Goal: Task Accomplishment & Management: Manage account settings

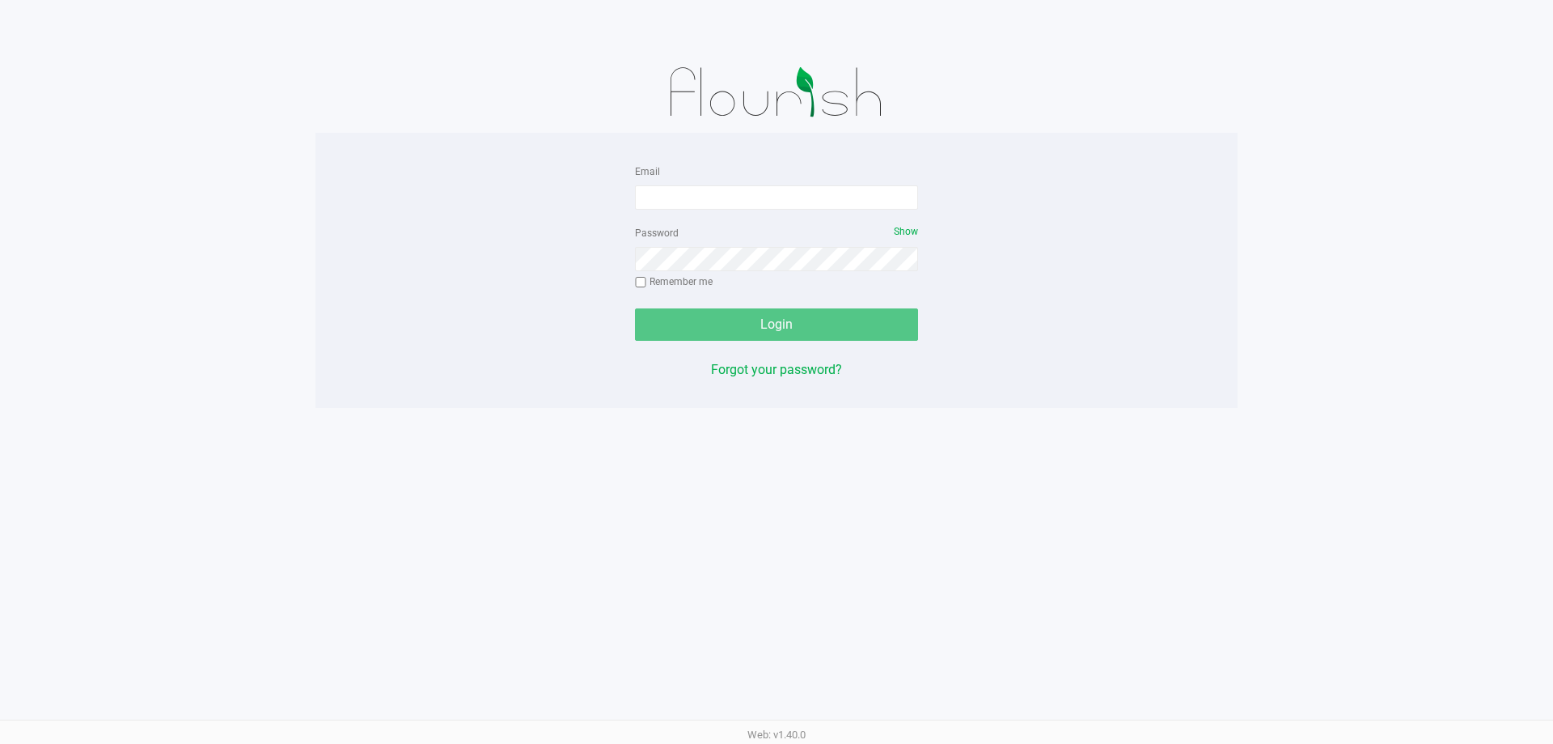
click at [1027, 273] on div "Email Password Show Remember me Login Forgot your password?" at bounding box center [777, 270] width 922 height 218
click at [794, 206] on input "Email" at bounding box center [776, 197] width 283 height 24
type input "[EMAIL_ADDRESS][DOMAIN_NAME]"
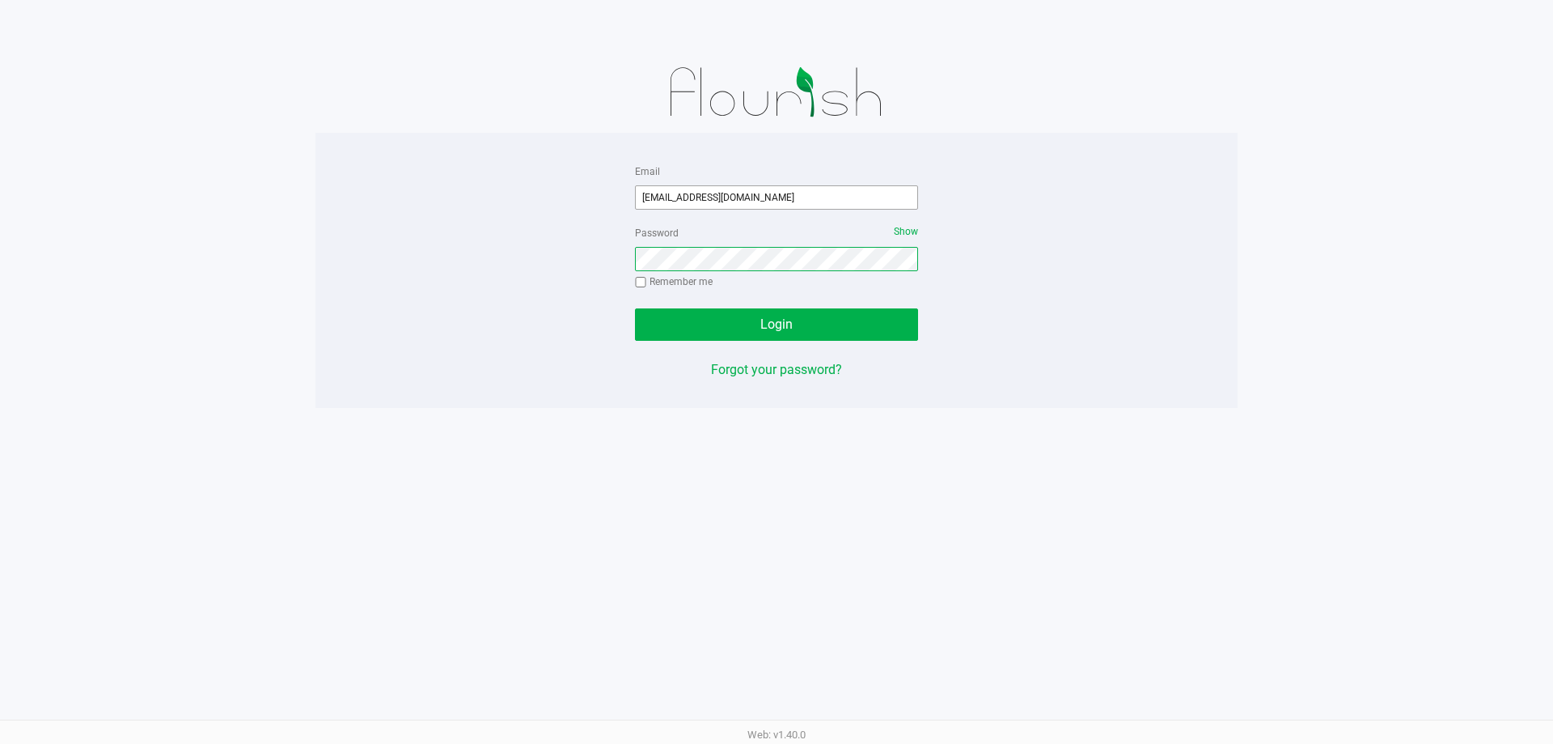
click at [635, 308] on button "Login" at bounding box center [776, 324] width 283 height 32
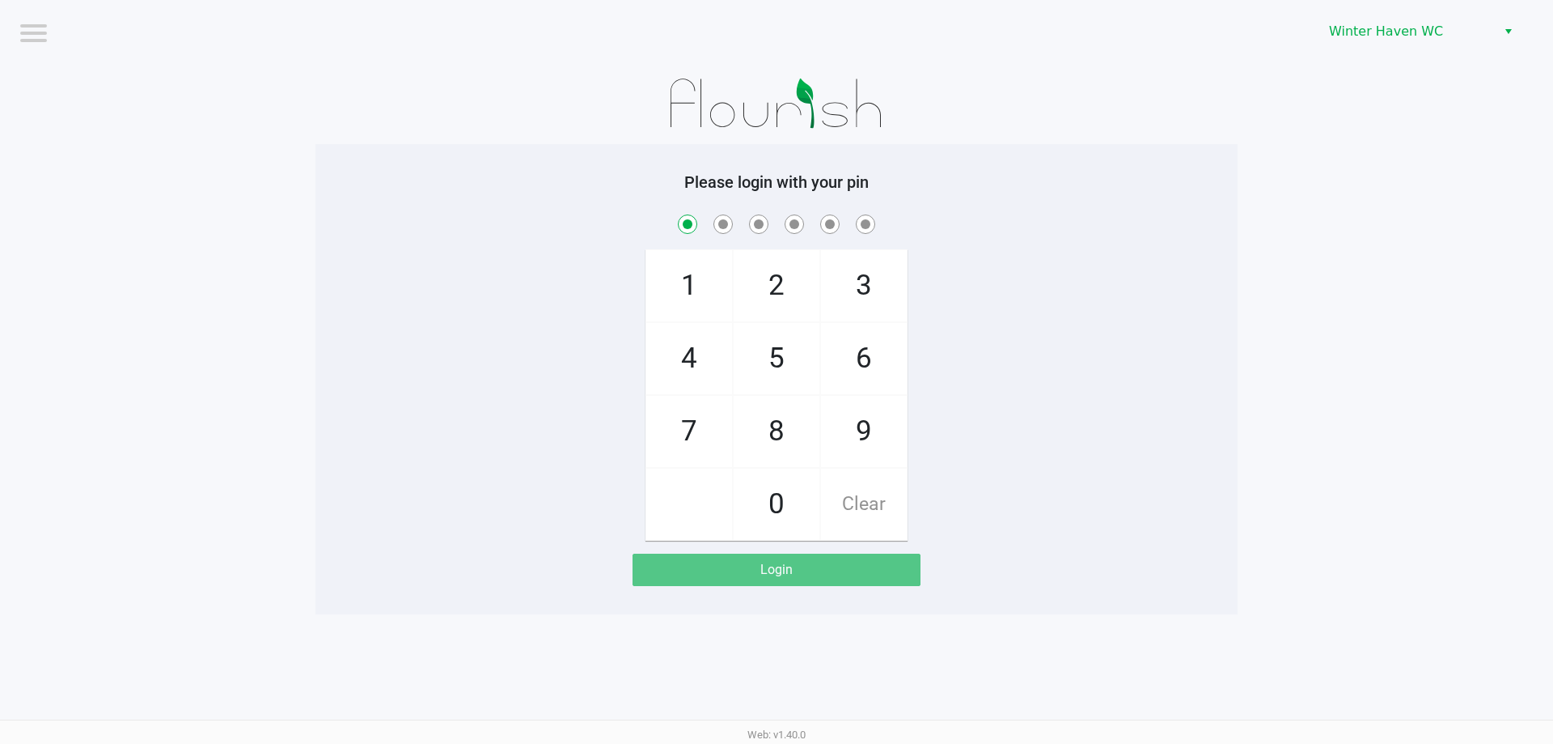
checkbox input "true"
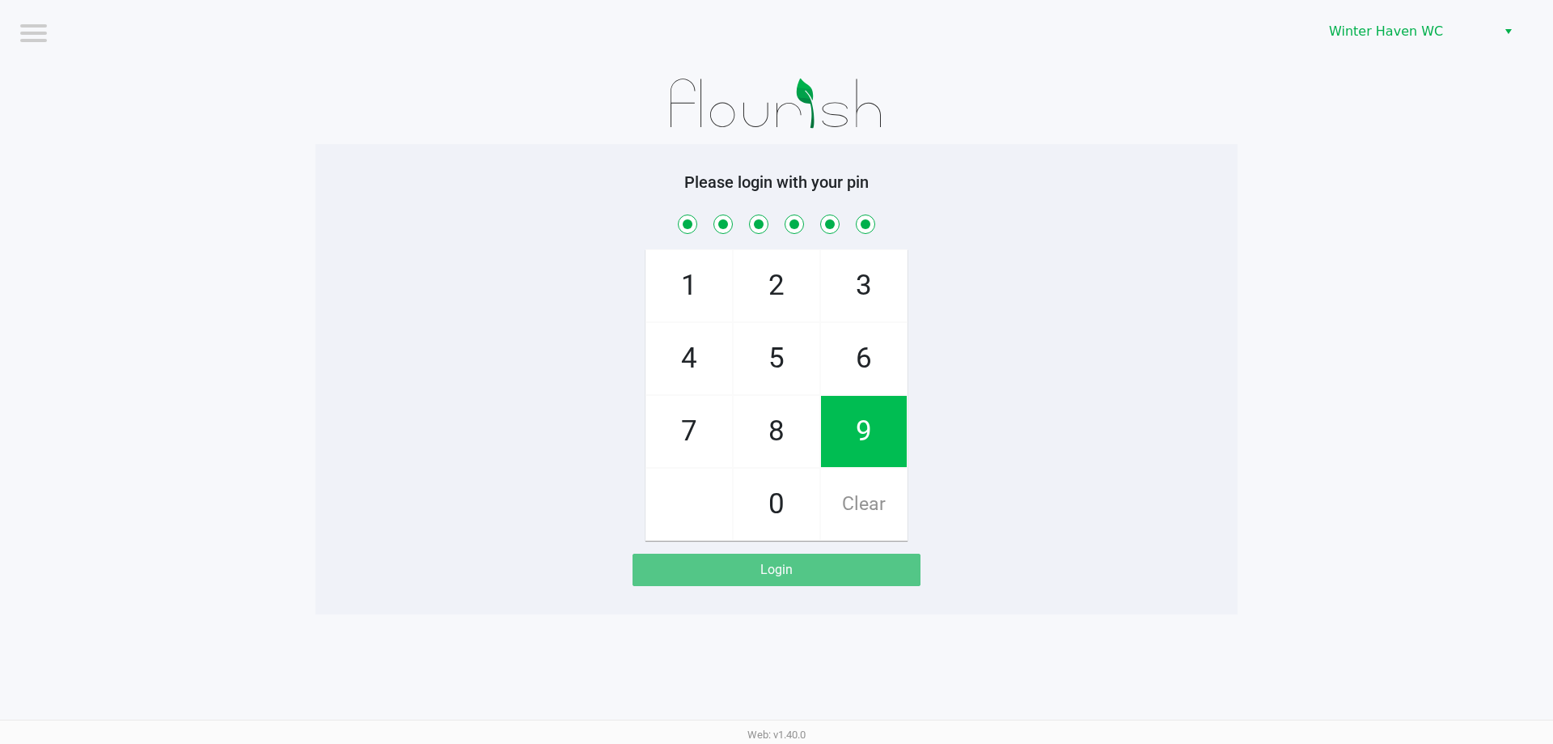
checkbox input "true"
